Goal: Complete application form: Complete application form

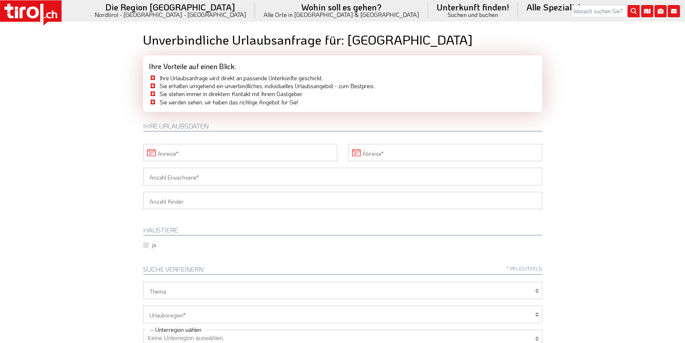
click at [228, 151] on input "Anreise" at bounding box center [240, 152] width 194 height 17
click at [182, 219] on span "13" at bounding box center [182, 220] width 14 height 14
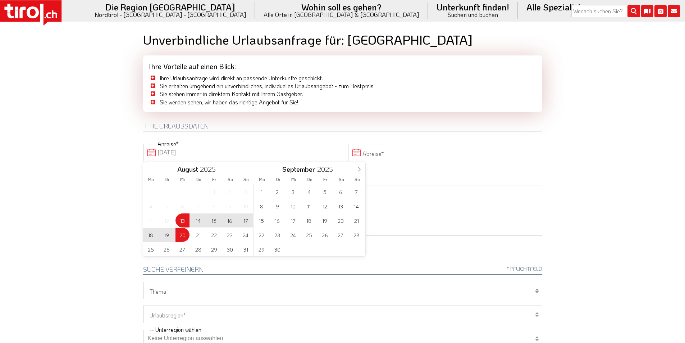
click at [181, 231] on span "20" at bounding box center [182, 235] width 14 height 14
type input "13-08-2025"
type input "20-08-2025"
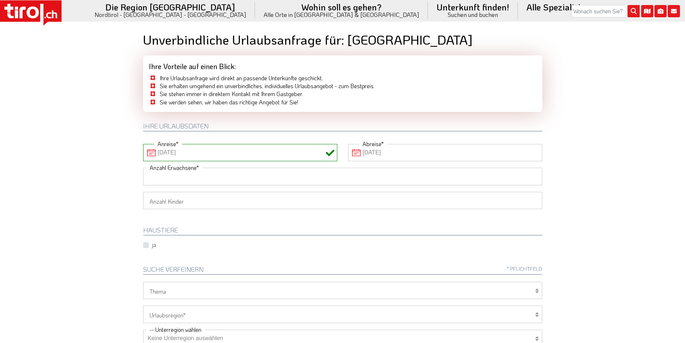
drag, startPoint x: 174, startPoint y: 174, endPoint x: 149, endPoint y: 171, distance: 25.4
click at [167, 174] on input "Anzahl Erwachsene" at bounding box center [342, 176] width 399 height 17
type input "2"
drag, startPoint x: 101, startPoint y: 157, endPoint x: 104, endPoint y: 155, distance: 3.9
click at [101, 156] on body ".st0{fill:#FFFFFF}.st1{fill:#E31017} Die Region [GEOGRAPHIC_DATA] [GEOGRAPHIC_D…" at bounding box center [342, 171] width 685 height 343
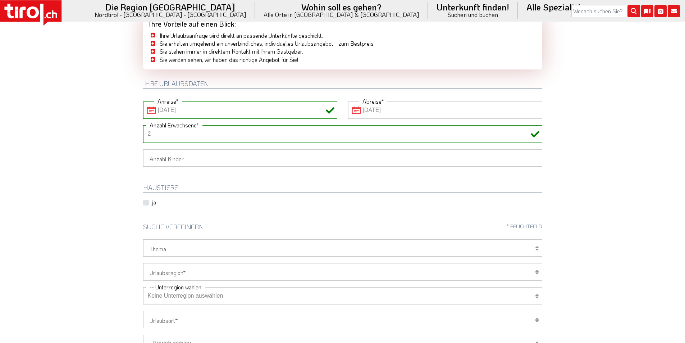
scroll to position [108, 0]
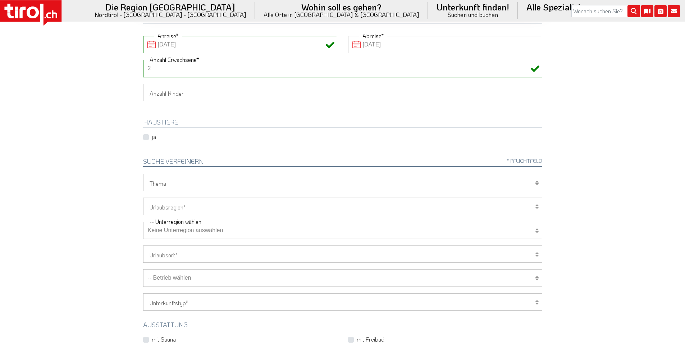
click at [179, 207] on select "[GEOGRAPHIC_DATA]/Nordtirol Osttirol [GEOGRAPHIC_DATA] Tirols Nachbarn" at bounding box center [342, 205] width 399 height 17
select select "7272"
click at [143, 197] on select "[GEOGRAPHIC_DATA]/Nordtirol Osttirol [GEOGRAPHIC_DATA] Tirols Nachbarn" at bounding box center [342, 205] width 399 height 17
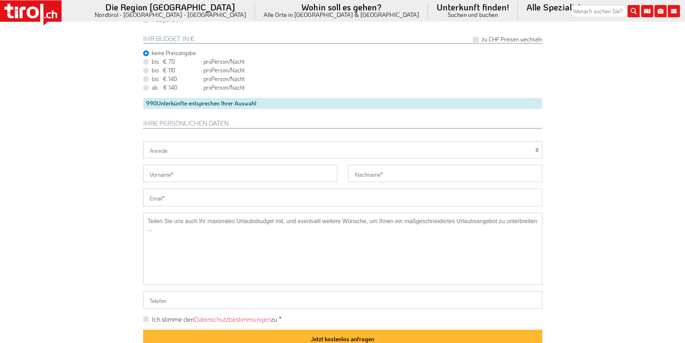
scroll to position [503, 0]
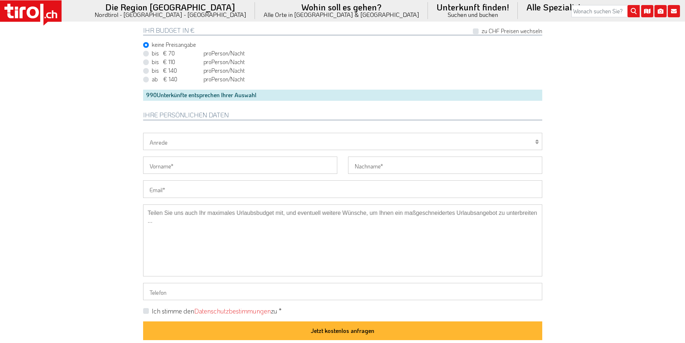
click at [179, 188] on input "Email" at bounding box center [342, 188] width 399 height 17
paste input "hwxy01@icloud.com"
type input "hwxy01@icloud.com"
drag, startPoint x: 160, startPoint y: 140, endPoint x: 155, endPoint y: 148, distance: 9.9
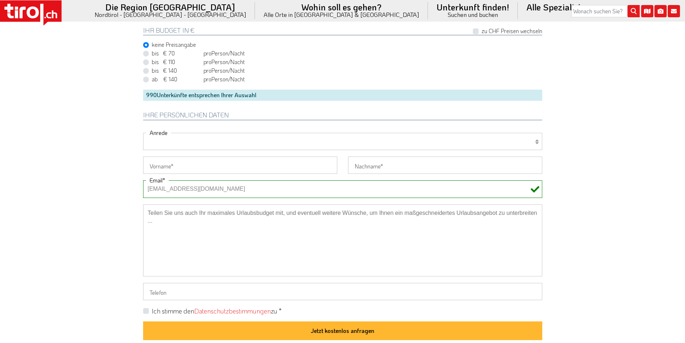
click at [160, 140] on select "[PERSON_NAME] Frau Familie" at bounding box center [342, 141] width 399 height 17
select select "Herr"
click at [143, 133] on select "[PERSON_NAME] Frau Familie" at bounding box center [342, 141] width 399 height 17
click at [150, 165] on input "Vorname" at bounding box center [240, 164] width 194 height 17
paste input "Heiko"
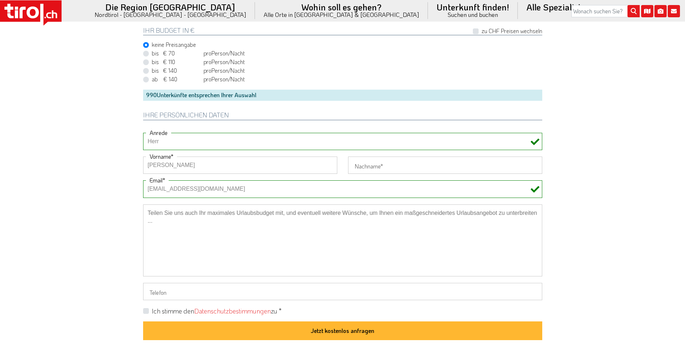
type input "Heiko"
drag, startPoint x: 120, startPoint y: 159, endPoint x: 124, endPoint y: 152, distance: 7.6
click at [368, 170] on input "Nachname" at bounding box center [445, 164] width 194 height 17
paste input "Wild"
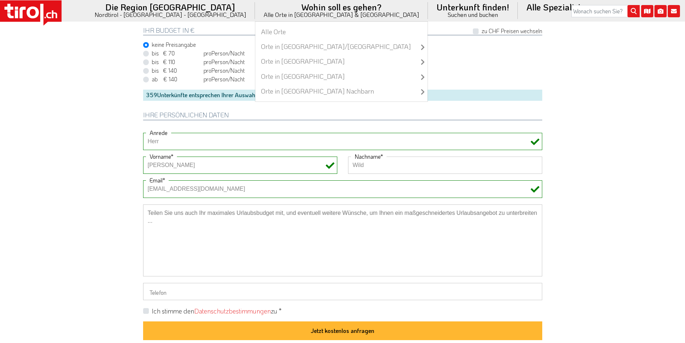
type input "Wild"
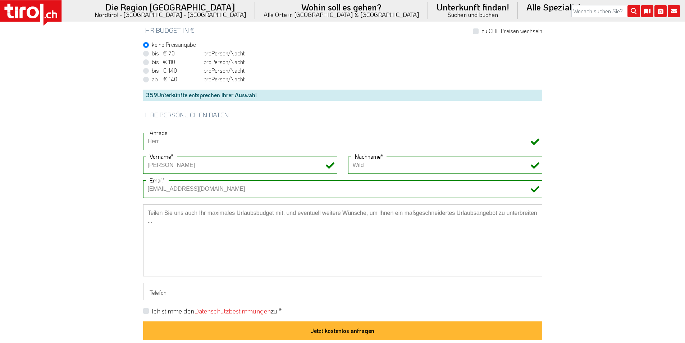
click at [152, 311] on label "Ich stimme den Datenschutzbestimmungen zu *" at bounding box center [217, 310] width 130 height 9
click at [146, 311] on input "Ich stimme den Datenschutzbestimmungen zu *" at bounding box center [344, 310] width 399 height 5
checkbox input "true"
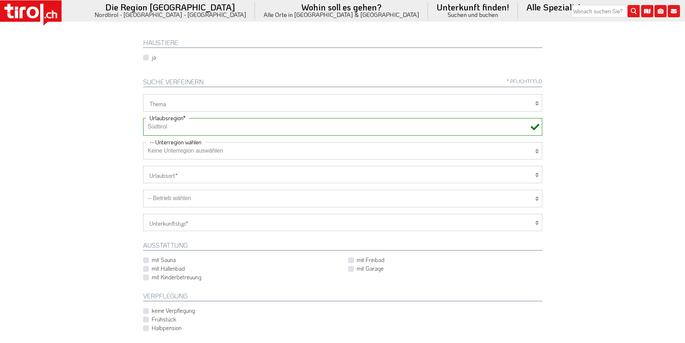
scroll to position [180, 0]
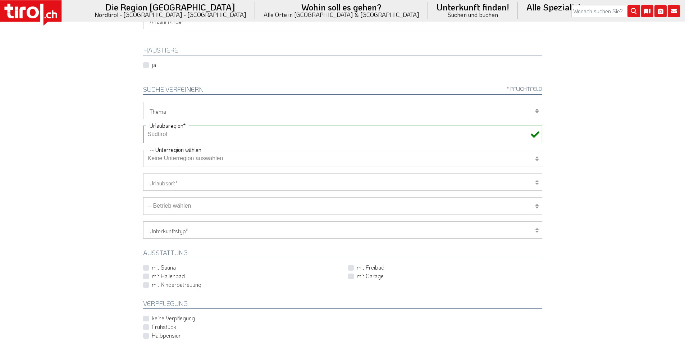
click at [197, 209] on select "-- Betrieb wählen ABINEA Dolomiti Romantic SPA Hotel [GEOGRAPHIC_DATA] - Oetz A…" at bounding box center [342, 205] width 399 height 17
select select "28930"
click at [143, 197] on select "-- Betrieb wählen ABINEA Dolomiti Romantic SPA Hotel [GEOGRAPHIC_DATA] - Oetz A…" at bounding box center [342, 205] width 399 height 17
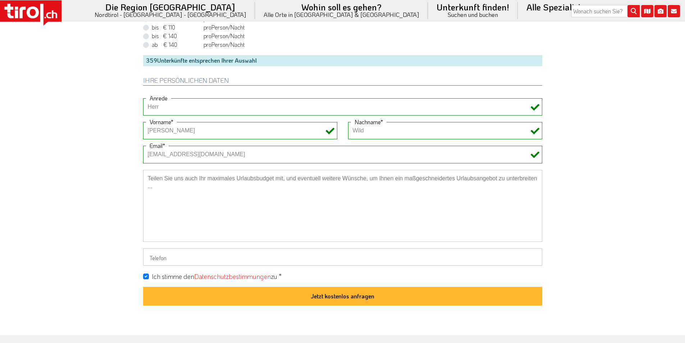
scroll to position [539, 0]
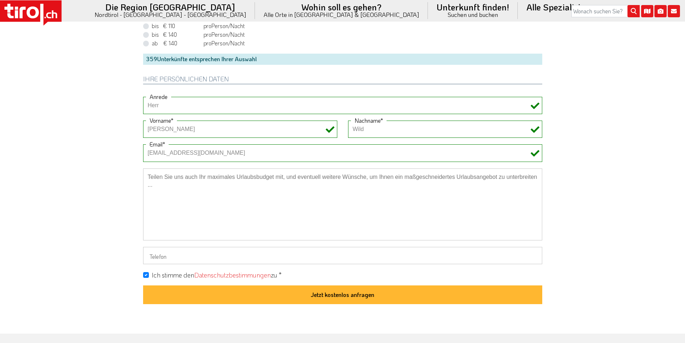
click at [194, 183] on textarea at bounding box center [342, 204] width 399 height 72
paste textarea "Adults Only"
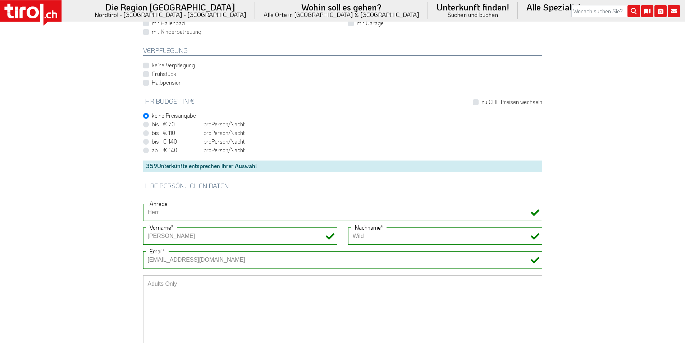
scroll to position [503, 0]
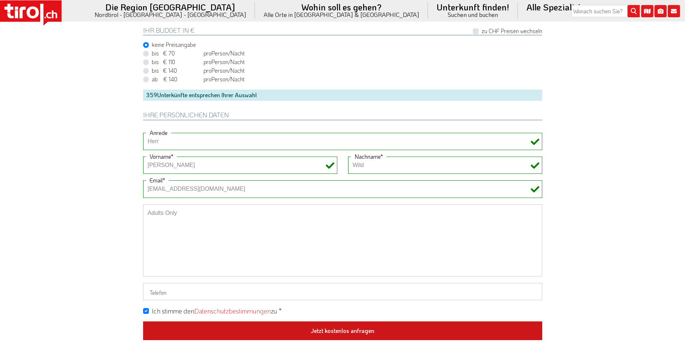
type textarea "Adults Only"
click at [340, 329] on button "Jetzt kostenlos anfragen" at bounding box center [342, 330] width 399 height 19
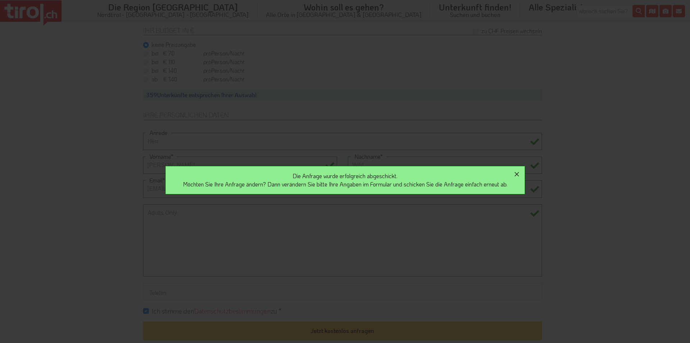
click at [519, 173] on icon "button" at bounding box center [517, 174] width 4 height 4
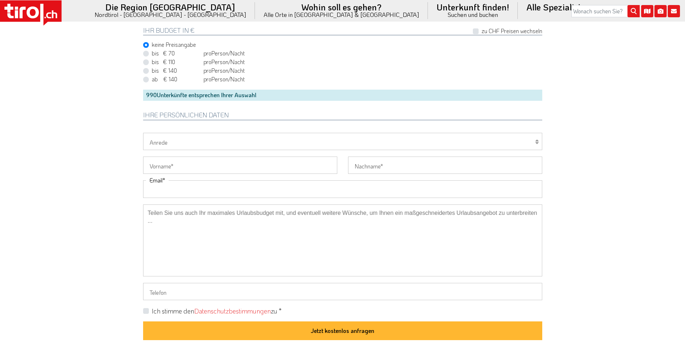
drag, startPoint x: 194, startPoint y: 185, endPoint x: 169, endPoint y: 179, distance: 25.0
click at [194, 185] on input "Email" at bounding box center [342, 188] width 399 height 17
paste input "[EMAIL_ADDRESS][DOMAIN_NAME]"
type input "[EMAIL_ADDRESS][DOMAIN_NAME]"
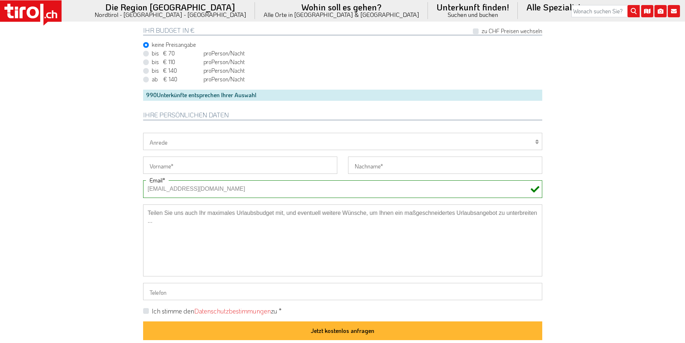
drag, startPoint x: 158, startPoint y: 186, endPoint x: 134, endPoint y: 187, distance: 24.1
click at [162, 145] on select "[PERSON_NAME] Frau Familie" at bounding box center [342, 141] width 399 height 17
select select "Frau"
click at [143, 133] on select "[PERSON_NAME] Frau Familie" at bounding box center [342, 141] width 399 height 17
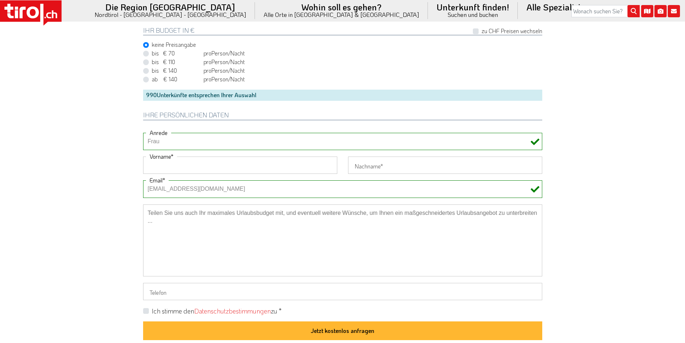
drag, startPoint x: 157, startPoint y: 168, endPoint x: 104, endPoint y: 155, distance: 54.8
click at [157, 168] on input "Vorname" at bounding box center [240, 164] width 194 height 17
paste input "[PERSON_NAME]"
type input "[PERSON_NAME]"
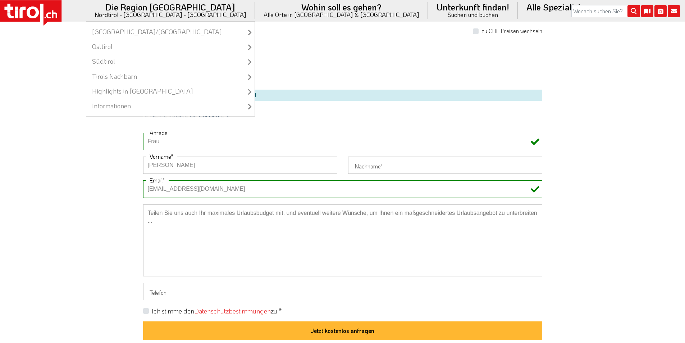
drag, startPoint x: 90, startPoint y: 153, endPoint x: 237, endPoint y: 3, distance: 210.2
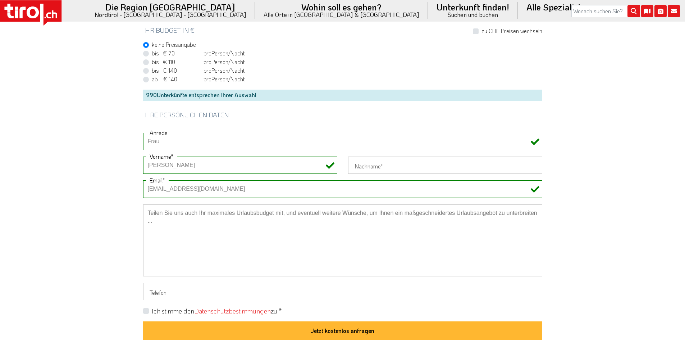
click at [364, 163] on input "Nachname" at bounding box center [445, 164] width 194 height 17
paste input "[PERSON_NAME]"
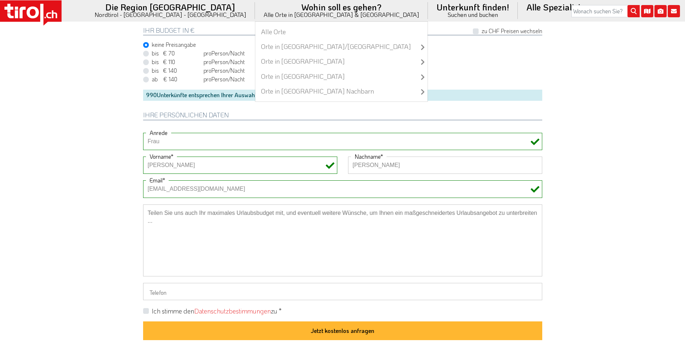
type input "[PERSON_NAME]"
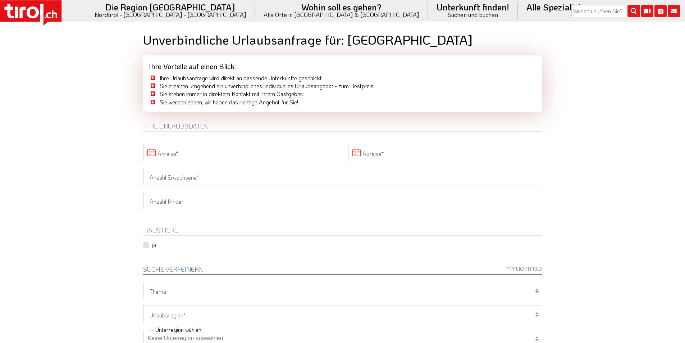
click at [203, 152] on input "Anreise" at bounding box center [240, 152] width 194 height 17
click at [195, 235] on span "21" at bounding box center [198, 235] width 14 height 14
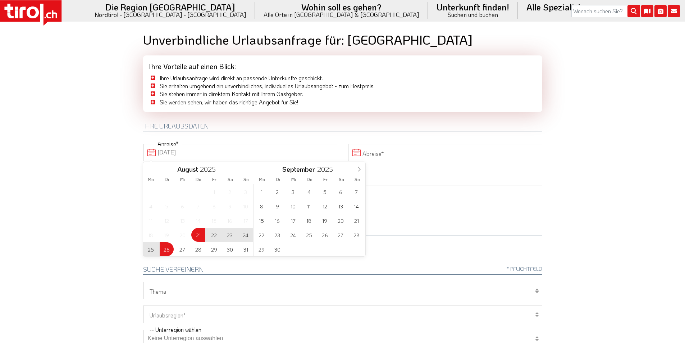
click at [166, 249] on span "26" at bounding box center [167, 249] width 14 height 14
type input "[DATE]"
drag, startPoint x: 44, startPoint y: 155, endPoint x: 69, endPoint y: 161, distance: 25.5
click at [44, 155] on body ".st0{fill:#FFFFFF}.st1{fill:#E31017} Die Region [GEOGRAPHIC_DATA] [GEOGRAPHIC_D…" at bounding box center [342, 171] width 685 height 343
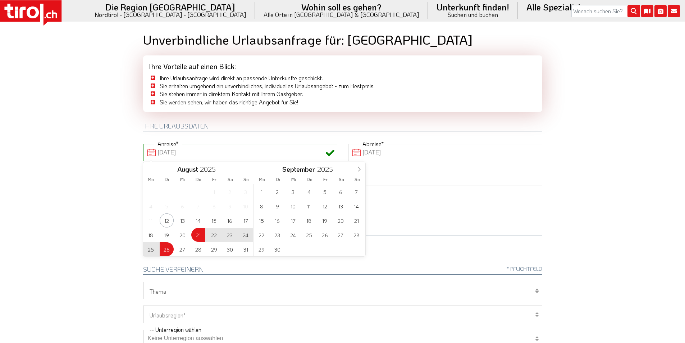
type input "[DATE]"
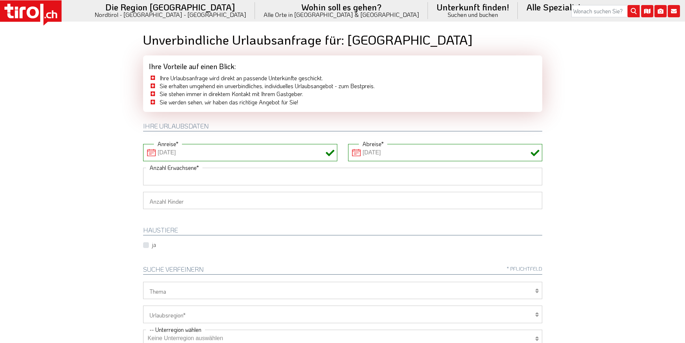
drag, startPoint x: 159, startPoint y: 173, endPoint x: 109, endPoint y: 173, distance: 50.3
click at [159, 173] on input "Anzahl Erwachsene" at bounding box center [342, 176] width 399 height 17
type input "2"
click at [109, 173] on body ".st0{fill:#FFFFFF}.st1{fill:#E31017} Die Region [GEOGRAPHIC_DATA] [GEOGRAPHIC_D…" at bounding box center [342, 171] width 685 height 343
click at [147, 200] on select "1 2 3 4 5 6" at bounding box center [342, 200] width 399 height 17
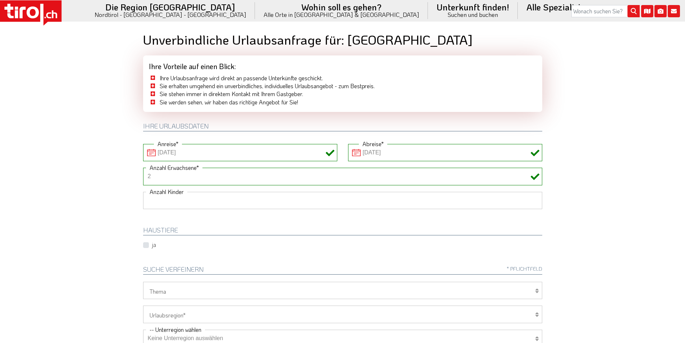
select select "3"
click at [143, 192] on select "1 2 3 4 5 6" at bounding box center [342, 200] width 399 height 17
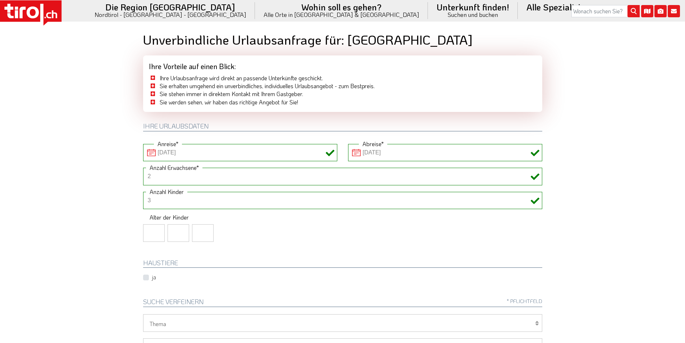
click at [152, 229] on input "number" at bounding box center [154, 232] width 22 height 17
type input "5"
type input "13"
type input "10"
click at [94, 197] on body ".st0{fill:#FFFFFF}.st1{fill:#E31017} Die Region [GEOGRAPHIC_DATA] [GEOGRAPHIC_D…" at bounding box center [342, 171] width 685 height 343
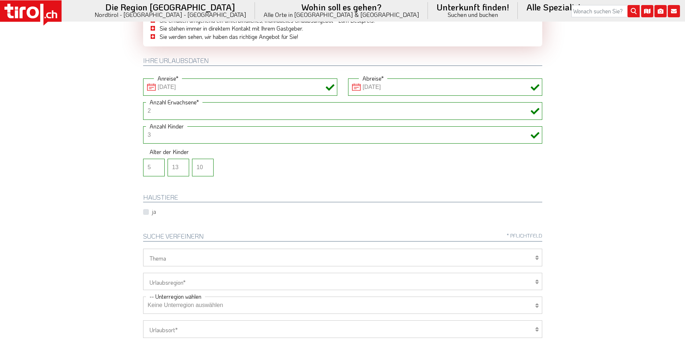
scroll to position [144, 0]
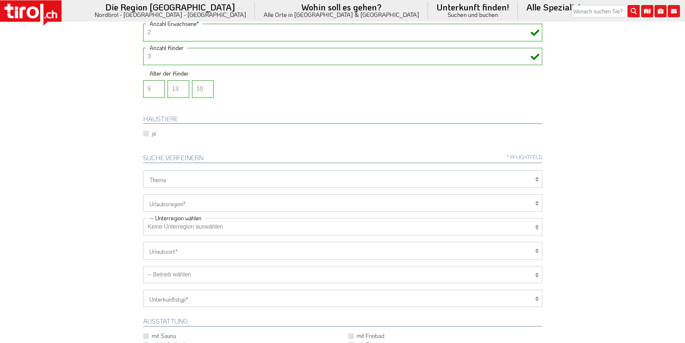
click at [159, 180] on select "Wellness Mountainbiken/Radfahren Familie Wandern Sport Skifahren Motorrad Golf" at bounding box center [342, 178] width 399 height 17
select select "7371"
click at [143, 170] on select "Wellness Mountainbiken/Radfahren Familie Wandern Sport Skifahren Motorrad Golf" at bounding box center [342, 178] width 399 height 17
click at [172, 203] on select "[GEOGRAPHIC_DATA]/Nordtirol Osttirol [GEOGRAPHIC_DATA] Tirols Nachbarn" at bounding box center [342, 202] width 399 height 17
select select "7272"
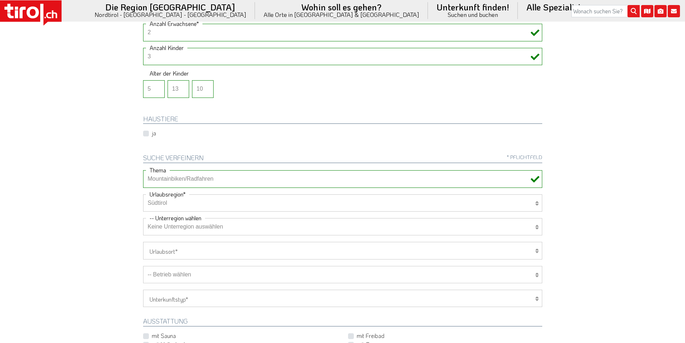
click at [143, 194] on select "[GEOGRAPHIC_DATA]/Nordtirol Osttirol [GEOGRAPHIC_DATA] Tirols Nachbarn" at bounding box center [342, 202] width 399 height 17
click at [172, 227] on select "Keine Unterregion auswählen Achensee Alpbachtal & Tiroler Seenland [GEOGRAPHIC_…" at bounding box center [342, 226] width 399 height 17
select select "7322"
click at [143, 218] on select "Keine Unterregion auswählen Achensee Alpbachtal & Tiroler Seenland [GEOGRAPHIC_…" at bounding box center [342, 226] width 399 height 17
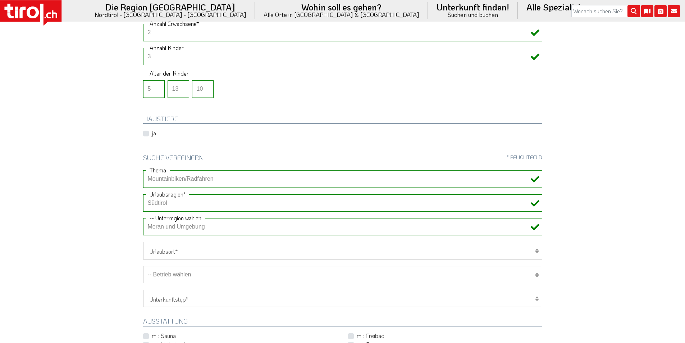
click at [87, 157] on body ".st0{fill:#FFFFFF}.st1{fill:#E31017} Die Region [GEOGRAPHIC_DATA] [GEOGRAPHIC_D…" at bounding box center [342, 27] width 685 height 343
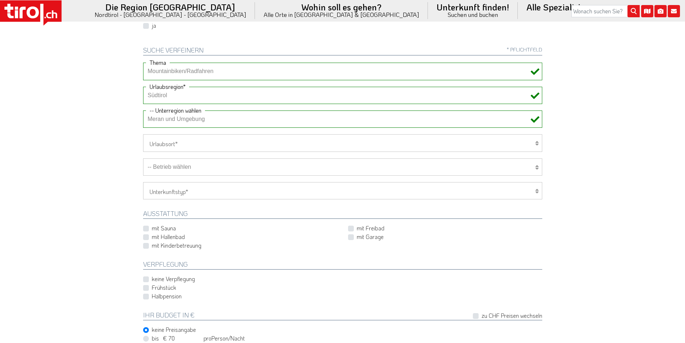
scroll to position [252, 0]
click at [201, 169] on select "-- Betrieb wählen ABINEA Dolomiti Romantic SPA Hotel [GEOGRAPHIC_DATA] - Oetz A…" at bounding box center [342, 166] width 399 height 17
select select "29322"
click at [143, 158] on select "-- Betrieb wählen ABINEA Dolomiti Romantic SPA Hotel [GEOGRAPHIC_DATA] - Oetz A…" at bounding box center [342, 166] width 399 height 17
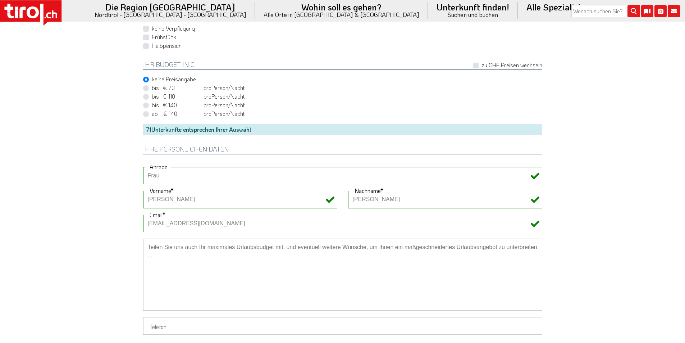
scroll to position [503, 0]
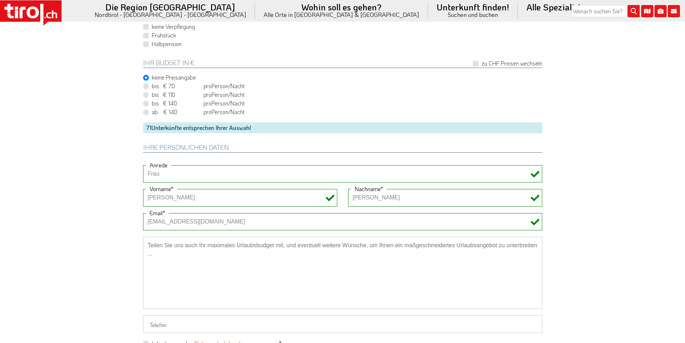
click at [152, 44] on label "Halbpension" at bounding box center [167, 44] width 30 height 8
click at [146, 44] on input "Halbpension" at bounding box center [344, 44] width 399 height 5
checkbox input "true"
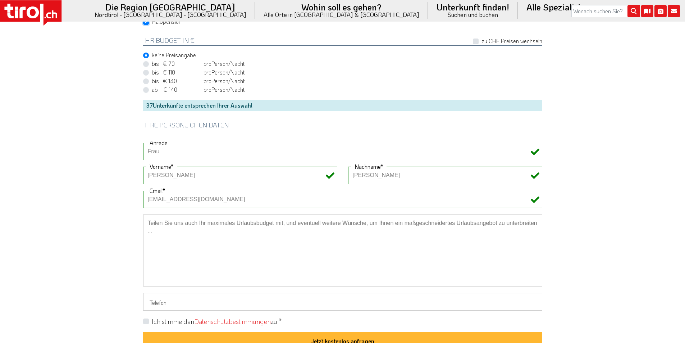
scroll to position [575, 0]
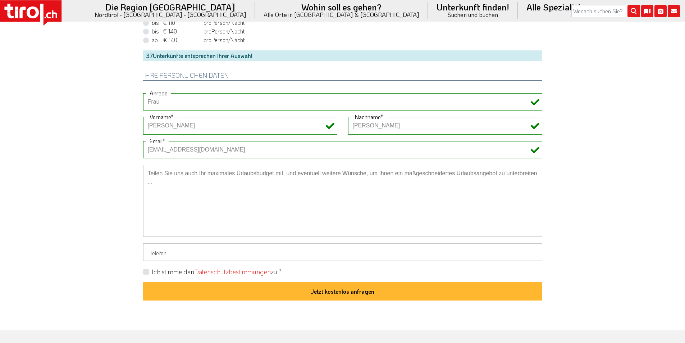
click at [152, 271] on label "Ich stimme den Datenschutzbestimmungen zu *" at bounding box center [217, 271] width 130 height 9
click at [146, 271] on input "Ich stimme den Datenschutzbestimmungen zu *" at bounding box center [344, 271] width 399 height 5
checkbox input "true"
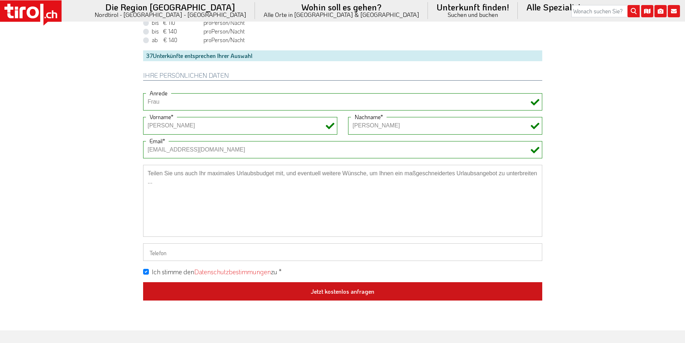
click at [352, 292] on button "Jetzt kostenlos anfragen" at bounding box center [342, 291] width 399 height 19
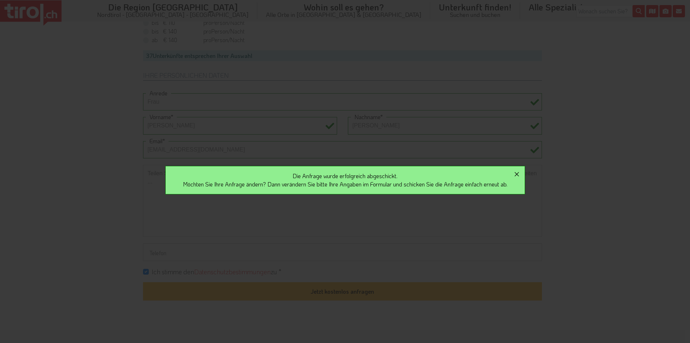
click at [521, 172] on icon "button" at bounding box center [517, 174] width 9 height 9
